Goal: Information Seeking & Learning: Learn about a topic

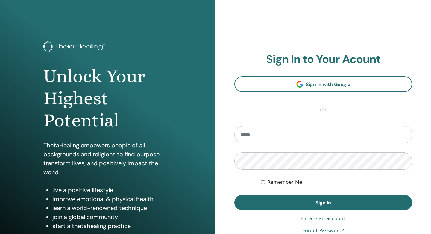
click at [288, 131] on input "email" at bounding box center [323, 134] width 178 height 17
type input "**********"
click at [234, 195] on button "Sign In" at bounding box center [323, 203] width 178 height 16
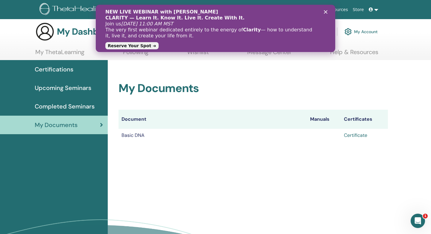
click at [348, 135] on link "Certificate" at bounding box center [355, 135] width 23 height 6
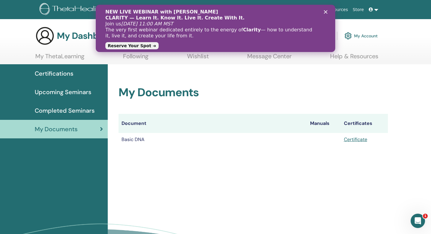
click at [325, 13] on icon "Schließen" at bounding box center [326, 12] width 4 height 4
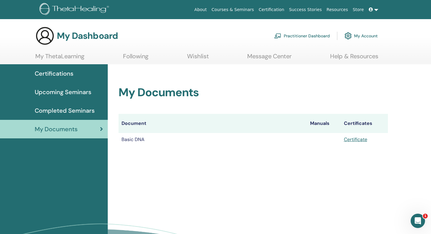
click at [63, 110] on span "Completed Seminars" at bounding box center [65, 110] width 60 height 9
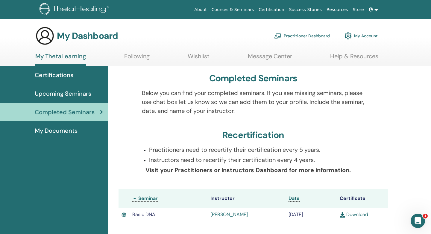
click at [54, 94] on span "Upcoming Seminars" at bounding box center [63, 93] width 57 height 9
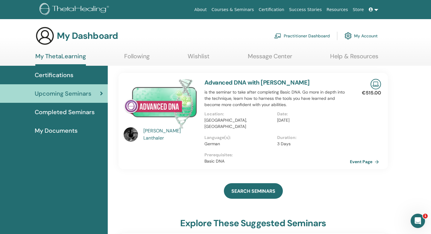
click at [77, 112] on span "Completed Seminars" at bounding box center [65, 112] width 60 height 9
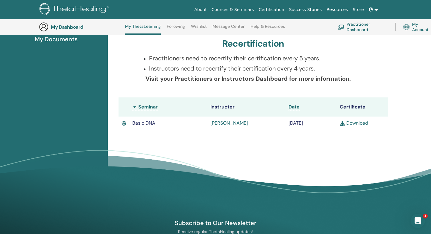
scroll to position [110, 0]
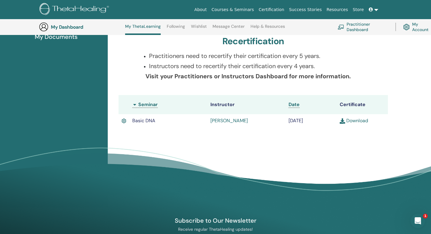
click at [216, 121] on link "[PERSON_NAME]" at bounding box center [228, 121] width 37 height 6
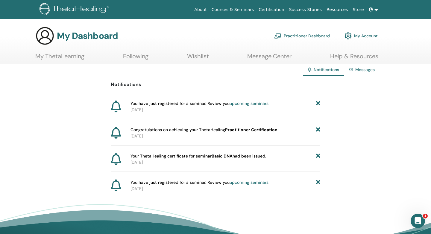
click at [233, 105] on link "upcoming seminars" at bounding box center [248, 103] width 39 height 5
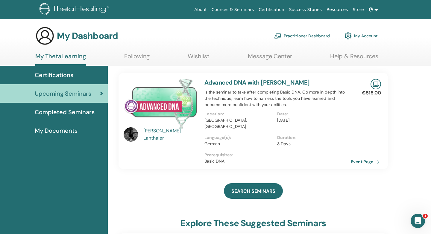
click at [356, 157] on link "Event Page" at bounding box center [365, 161] width 31 height 9
